Goal: Task Accomplishment & Management: Manage account settings

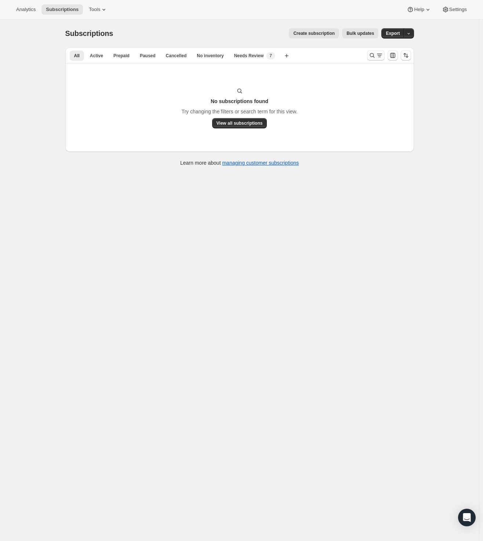
click at [375, 57] on icon "Search and filter results" at bounding box center [371, 55] width 7 height 7
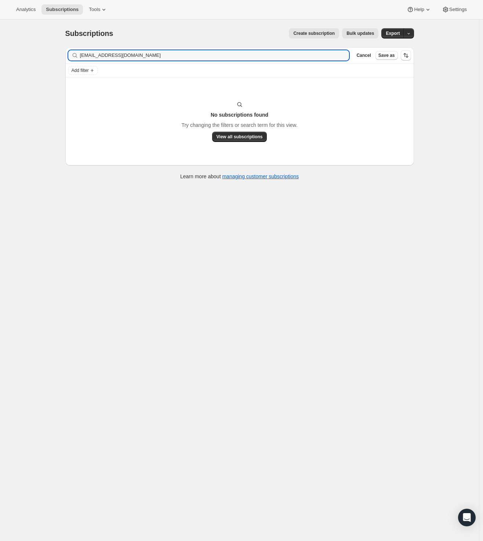
drag, startPoint x: 127, startPoint y: 55, endPoint x: 18, endPoint y: 49, distance: 109.2
click at [18, 49] on div "Subscriptions. This page is ready Subscriptions Create subscription Bulk update…" at bounding box center [239, 289] width 479 height 541
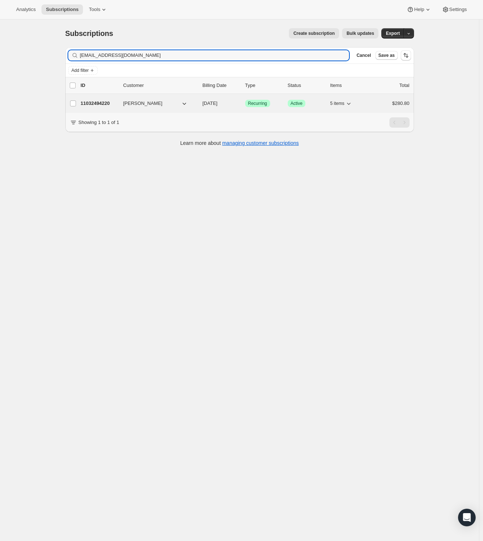
type input "[EMAIL_ADDRESS][DOMAIN_NAME]"
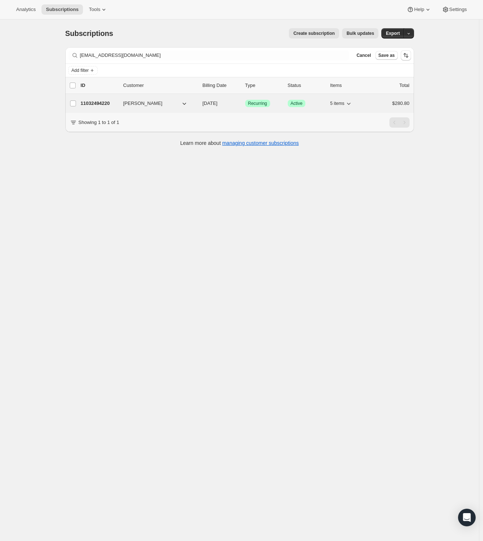
click at [98, 102] on p "11032494220" at bounding box center [99, 103] width 37 height 7
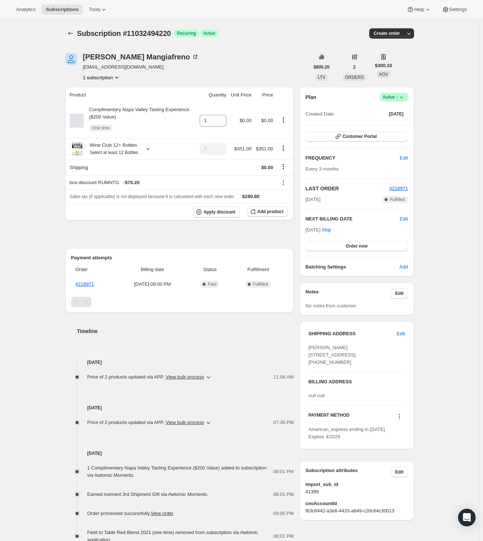
click at [404, 95] on icon at bounding box center [401, 97] width 7 height 7
click at [389, 122] on span "Cancel subscription" at bounding box center [392, 124] width 41 height 6
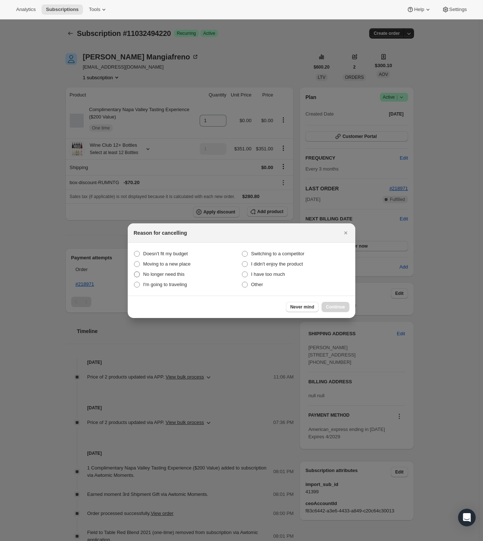
click at [137, 275] on span ":r2t:" at bounding box center [137, 275] width 6 height 6
click at [134, 272] on this "No longer need this" at bounding box center [134, 272] width 0 height 0
radio this "true"
click at [339, 309] on span "Continue" at bounding box center [335, 307] width 19 height 6
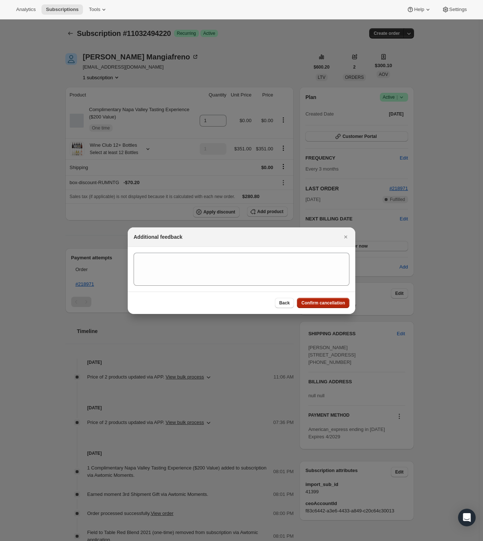
click at [331, 303] on span "Confirm cancellation" at bounding box center [323, 303] width 44 height 6
